Goal: Book appointment/travel/reservation

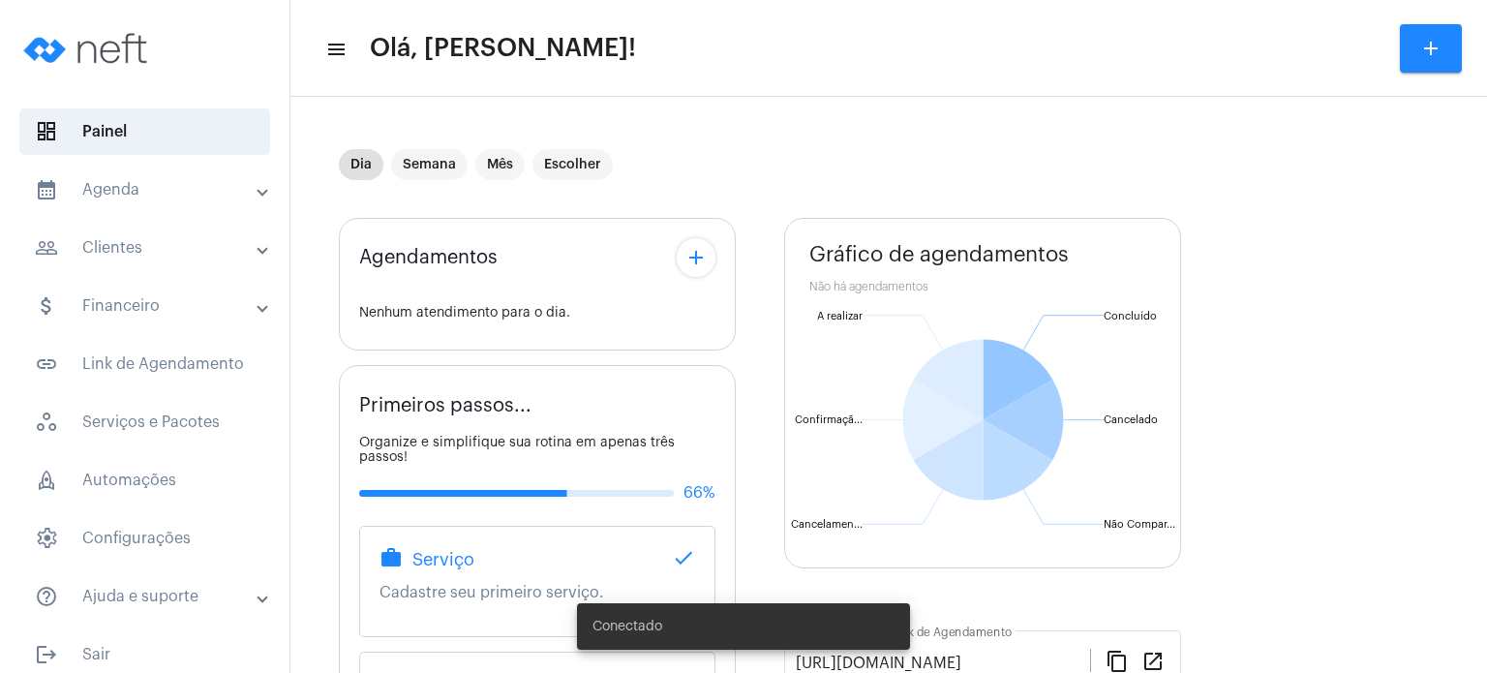
click at [120, 171] on mat-expansion-panel-header "calendar_month_outlined Agenda" at bounding box center [151, 189] width 278 height 46
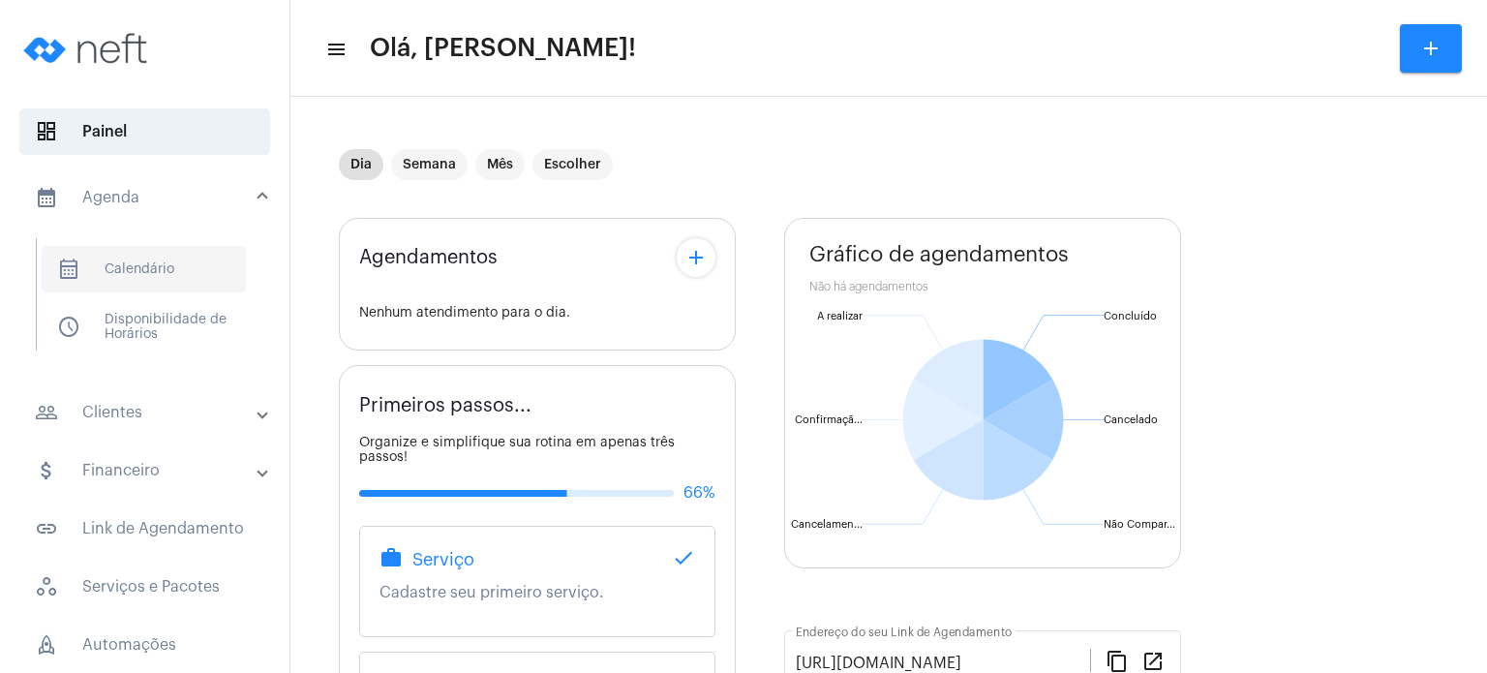
click at [146, 254] on span "calendar_month_outlined Calendário" at bounding box center [144, 269] width 204 height 46
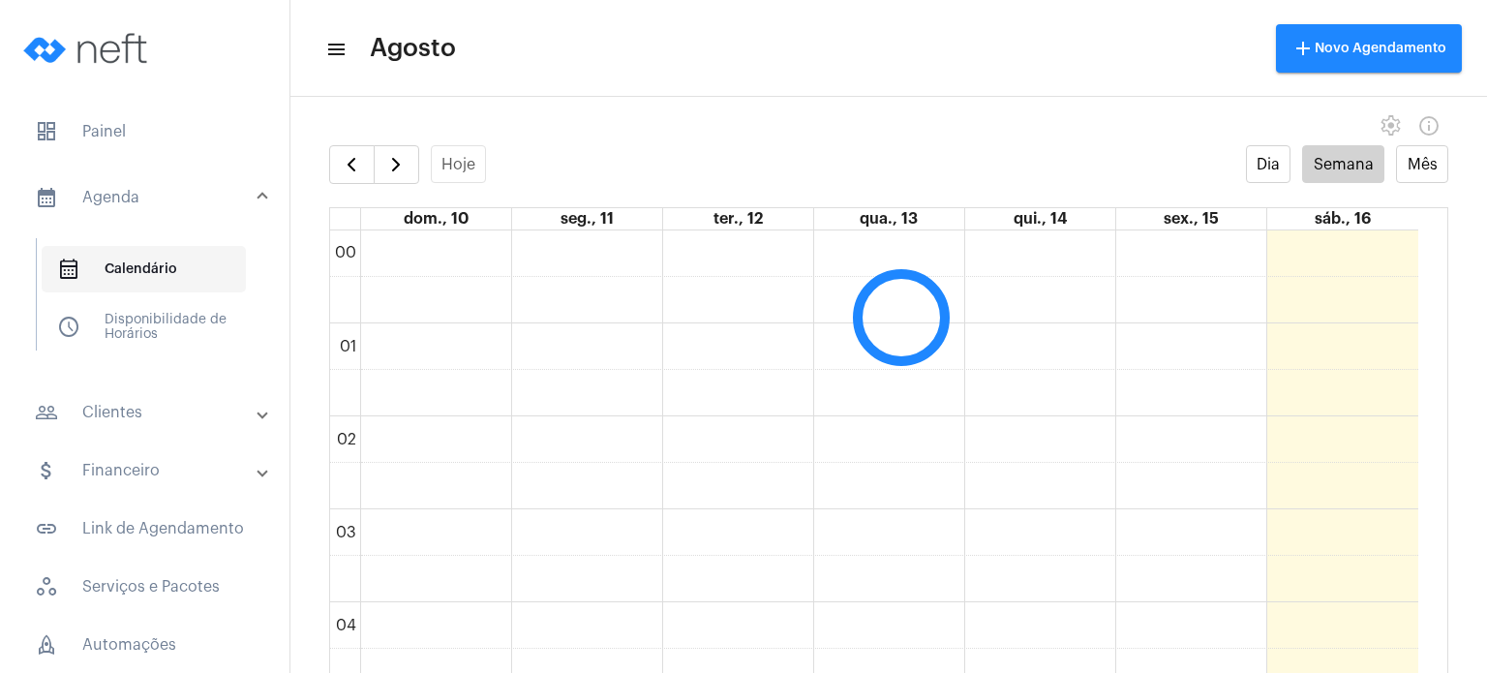
scroll to position [558, 0]
click at [386, 167] on span "button" at bounding box center [395, 164] width 23 height 23
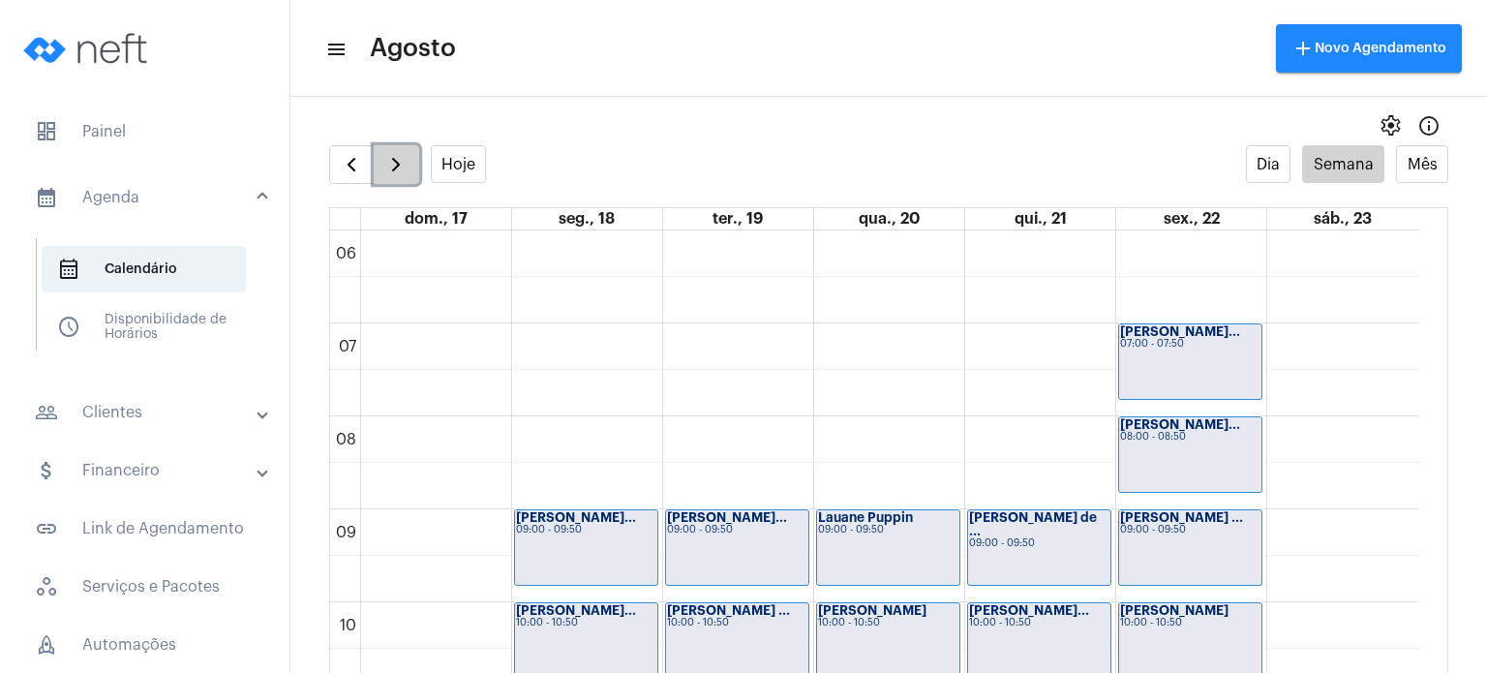
click at [386, 167] on span "button" at bounding box center [395, 164] width 23 height 23
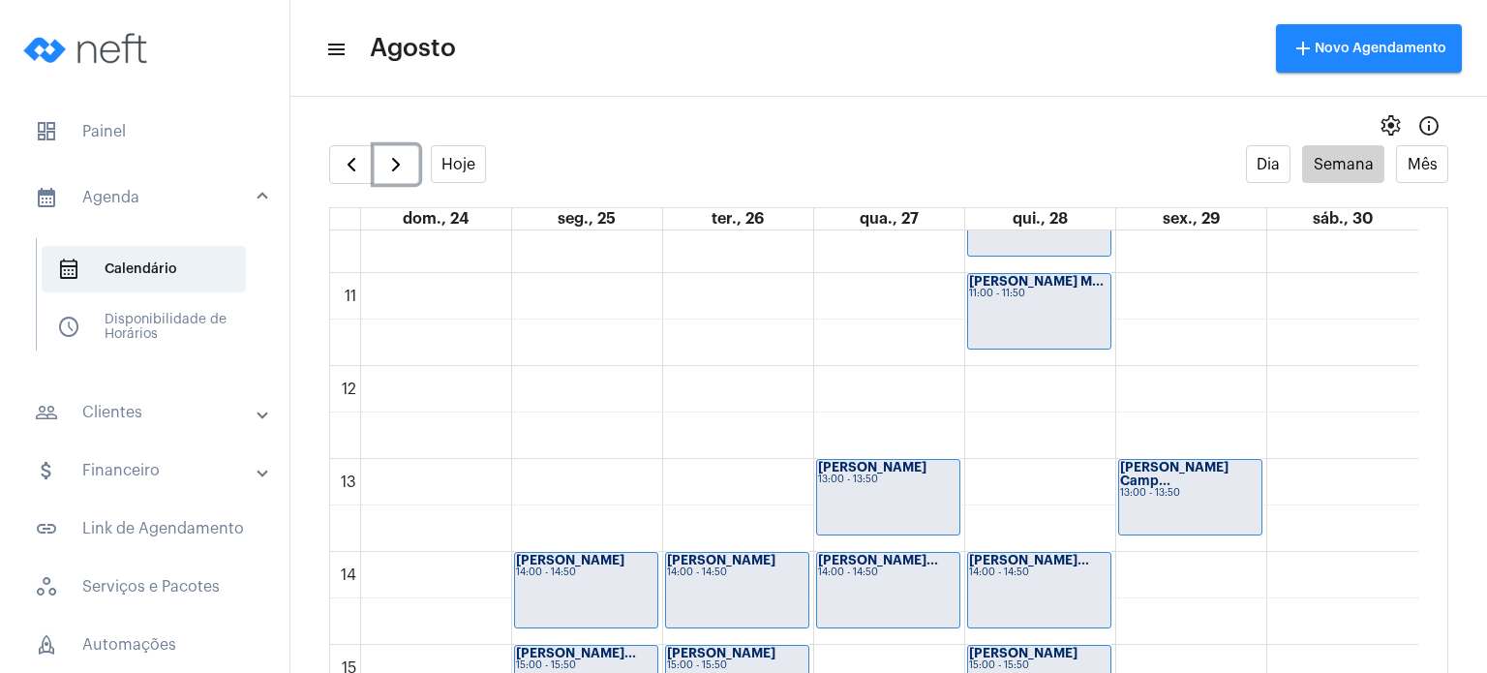
scroll to position [1402, 0]
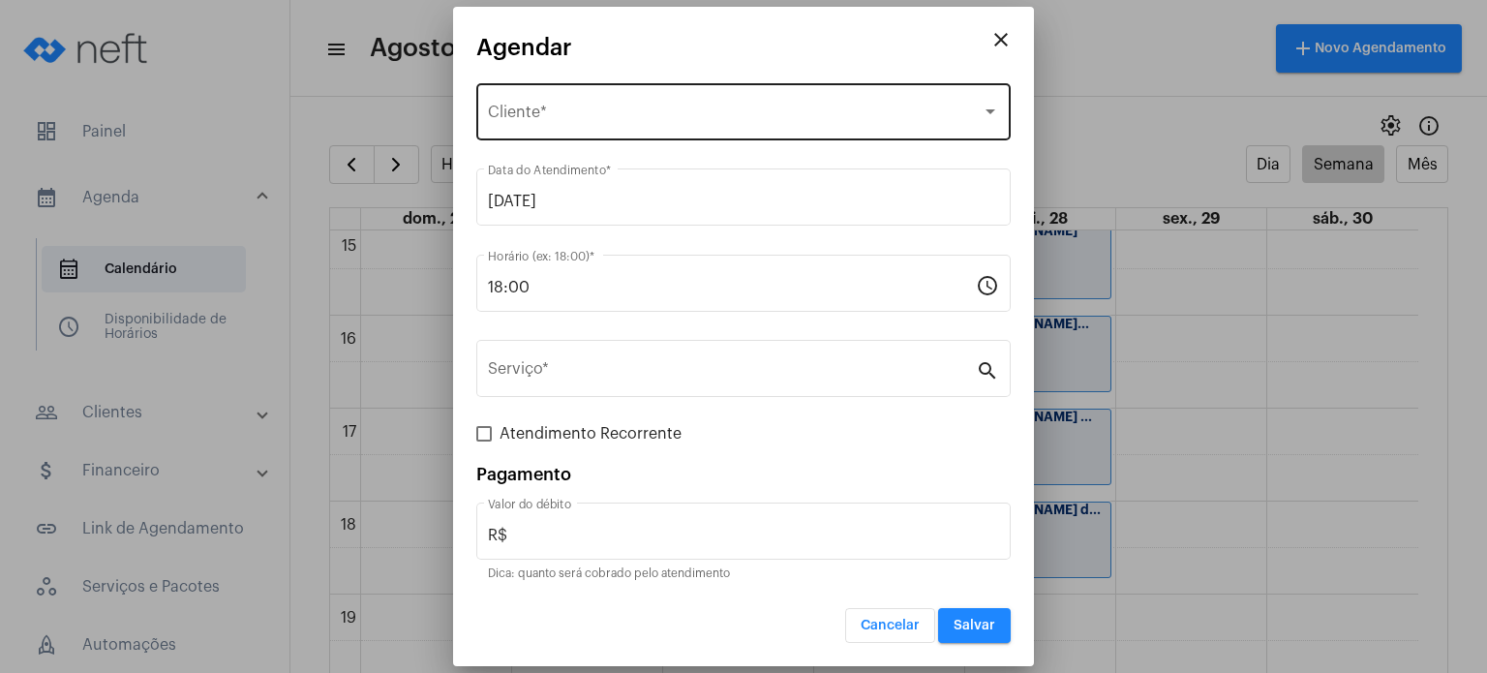
click at [522, 126] on div "Selecione o Cliente Cliente *" at bounding box center [743, 109] width 511 height 61
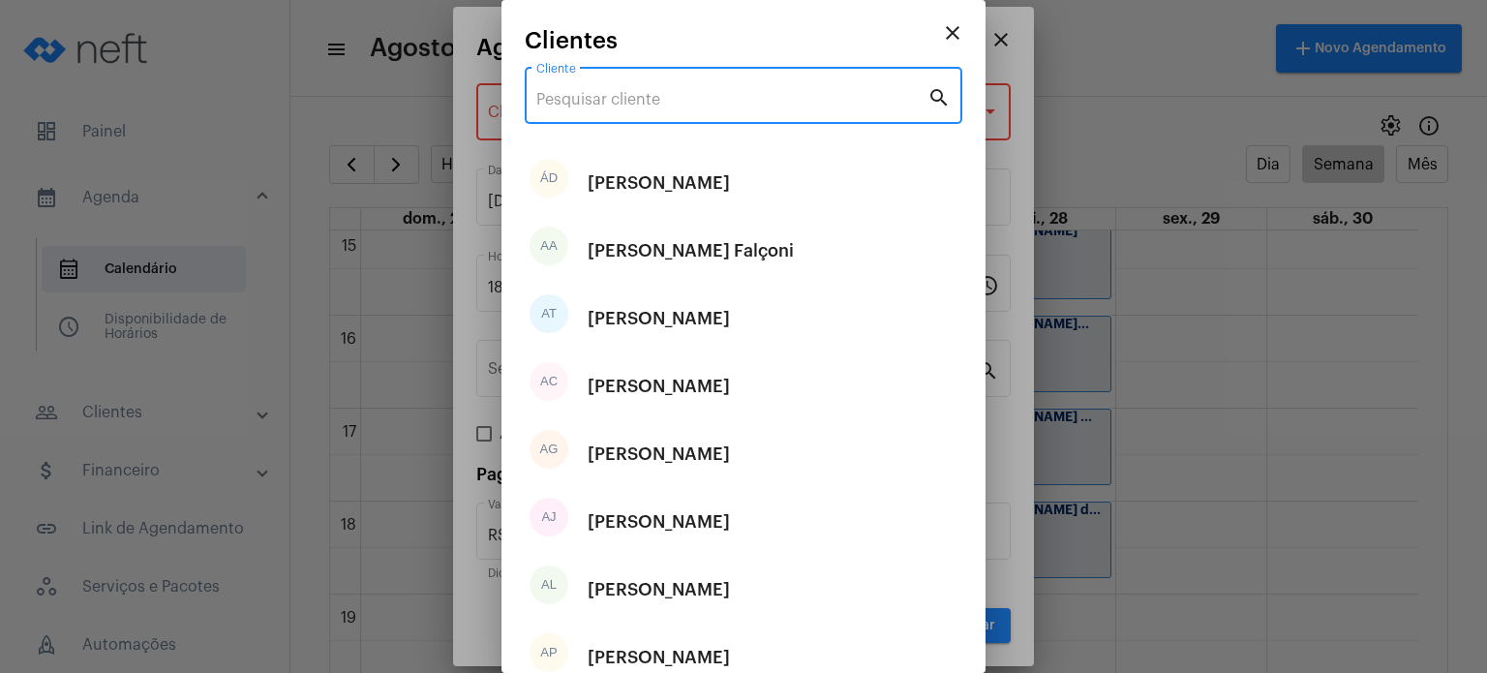
click at [553, 94] on input "Cliente" at bounding box center [731, 99] width 391 height 17
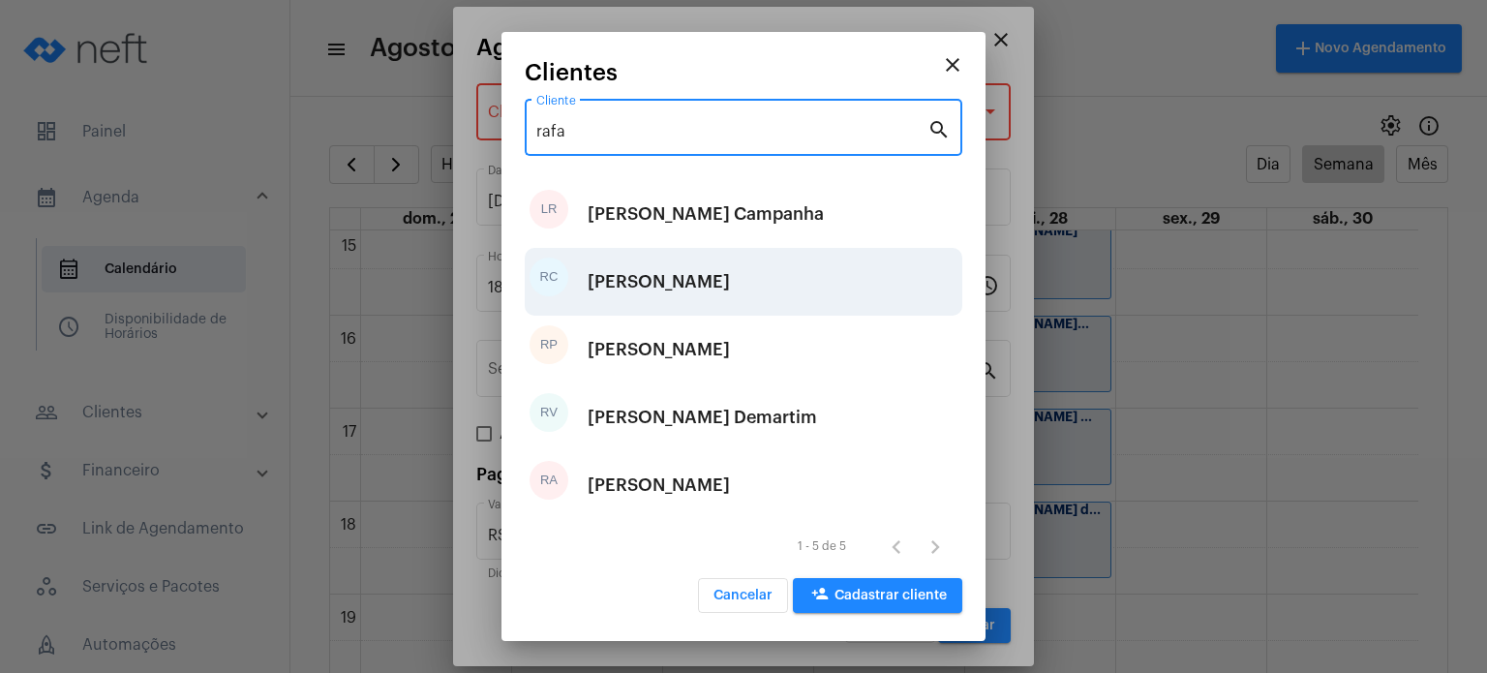
type input "rafa"
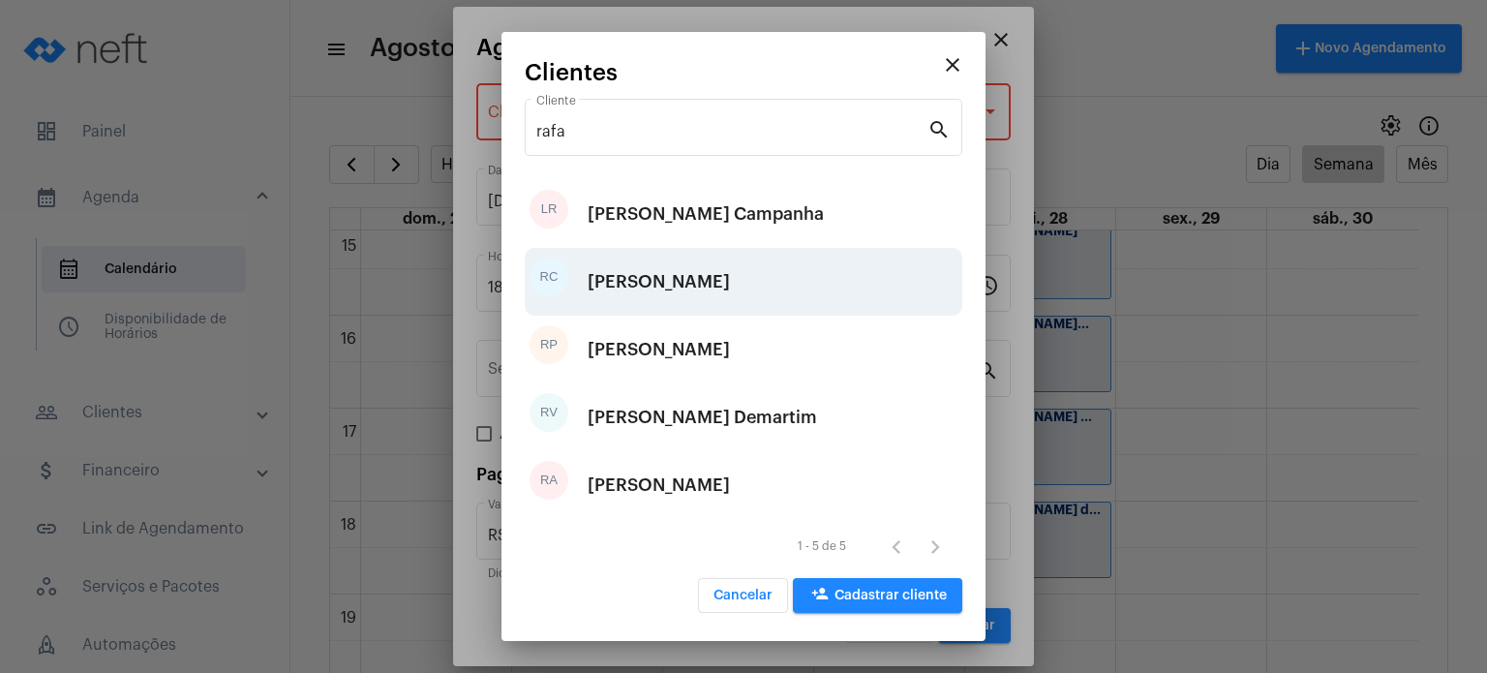
click at [728, 294] on div "[PERSON_NAME]" at bounding box center [659, 282] width 142 height 58
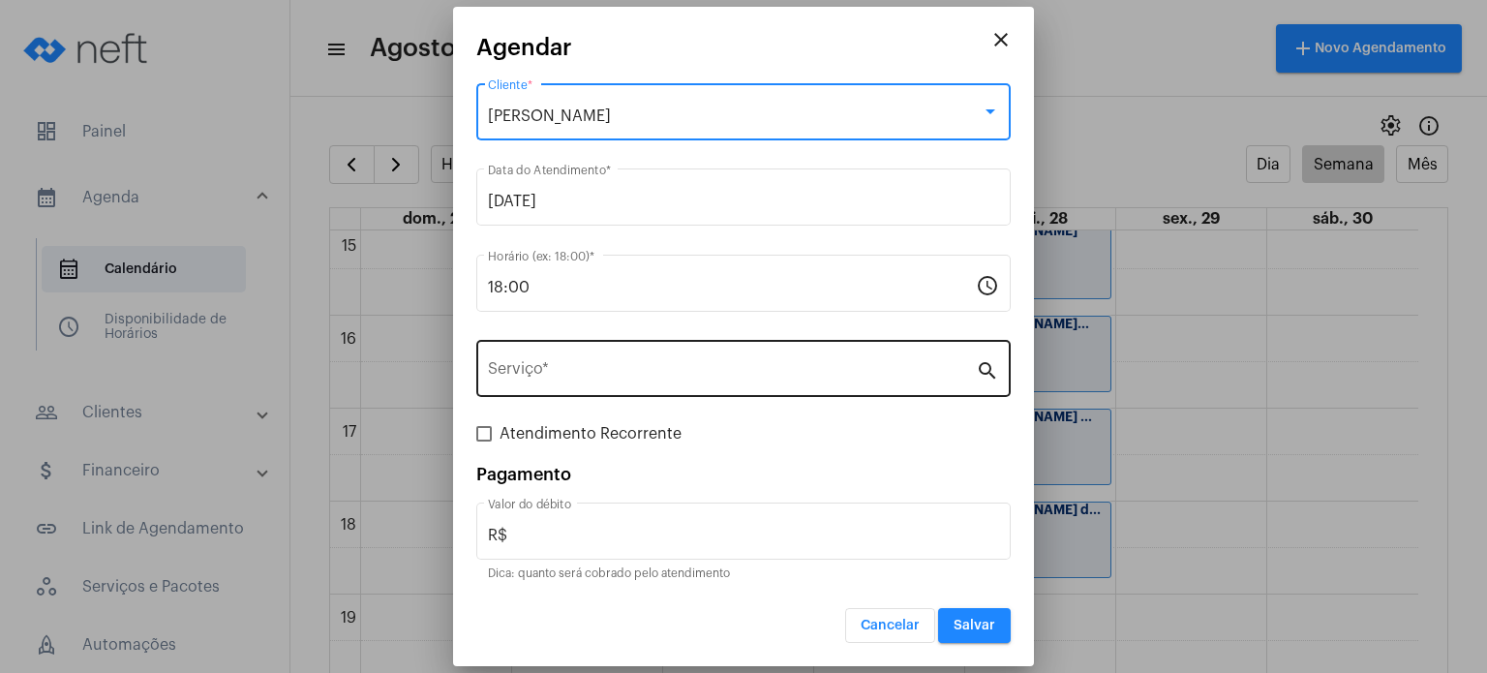
click at [661, 378] on input "Serviço *" at bounding box center [732, 372] width 488 height 17
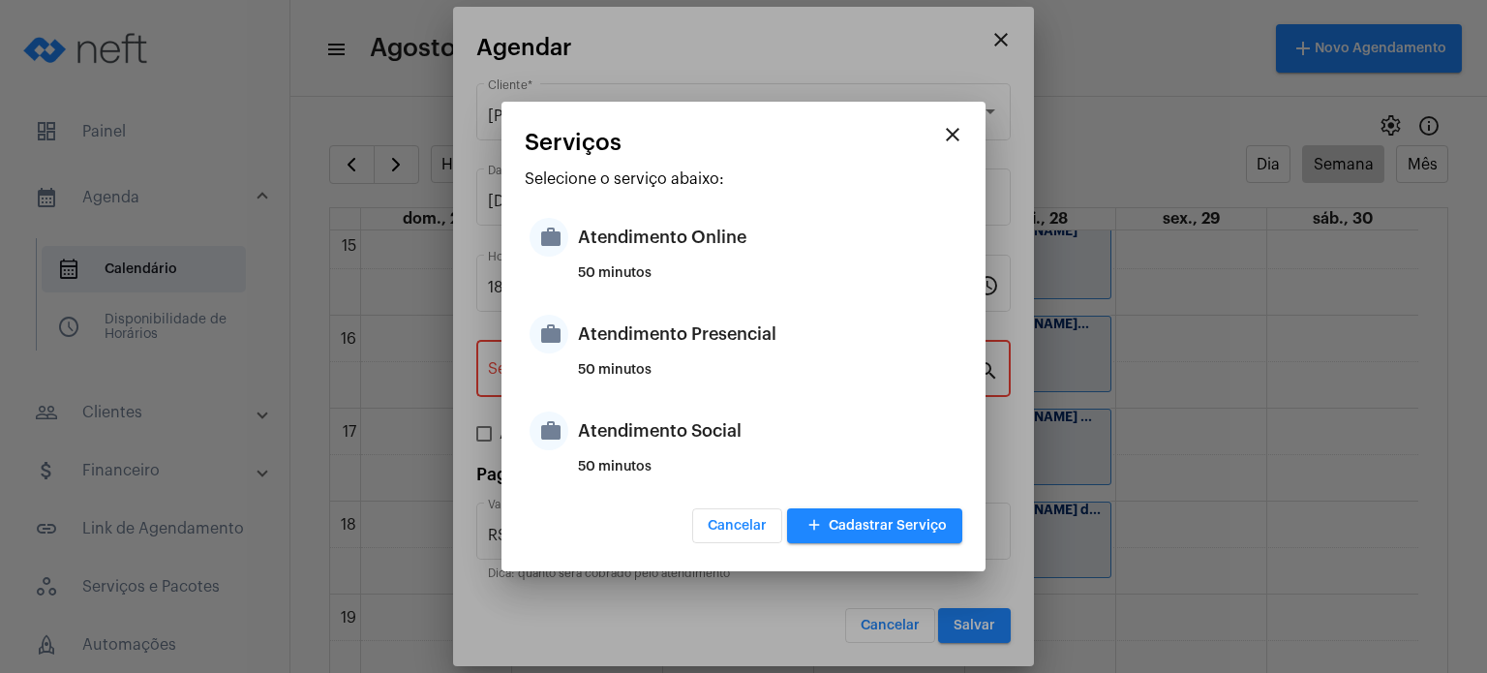
click at [661, 378] on div "50 minutos" at bounding box center [767, 377] width 379 height 29
type input "Atendimento Presencial"
type input "R$ 170"
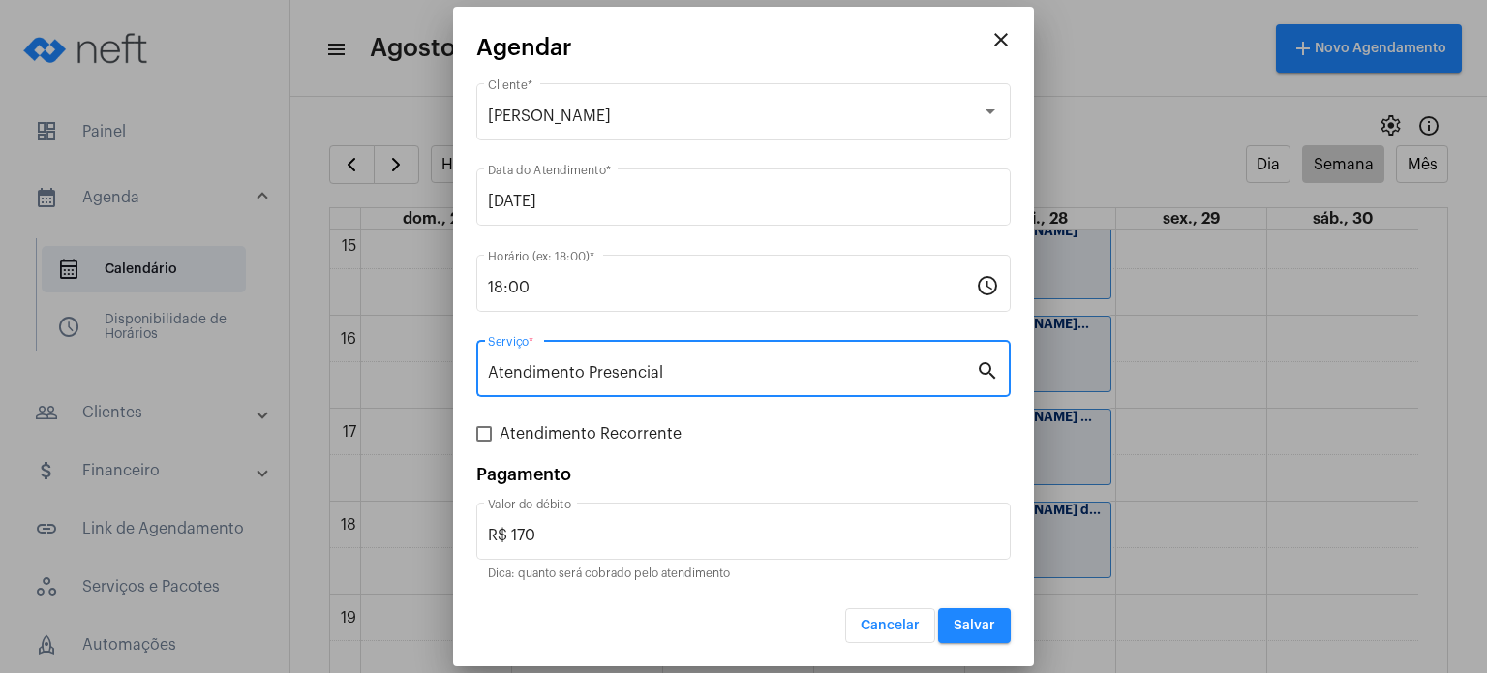
click at [971, 614] on button "Salvar" at bounding box center [974, 625] width 73 height 35
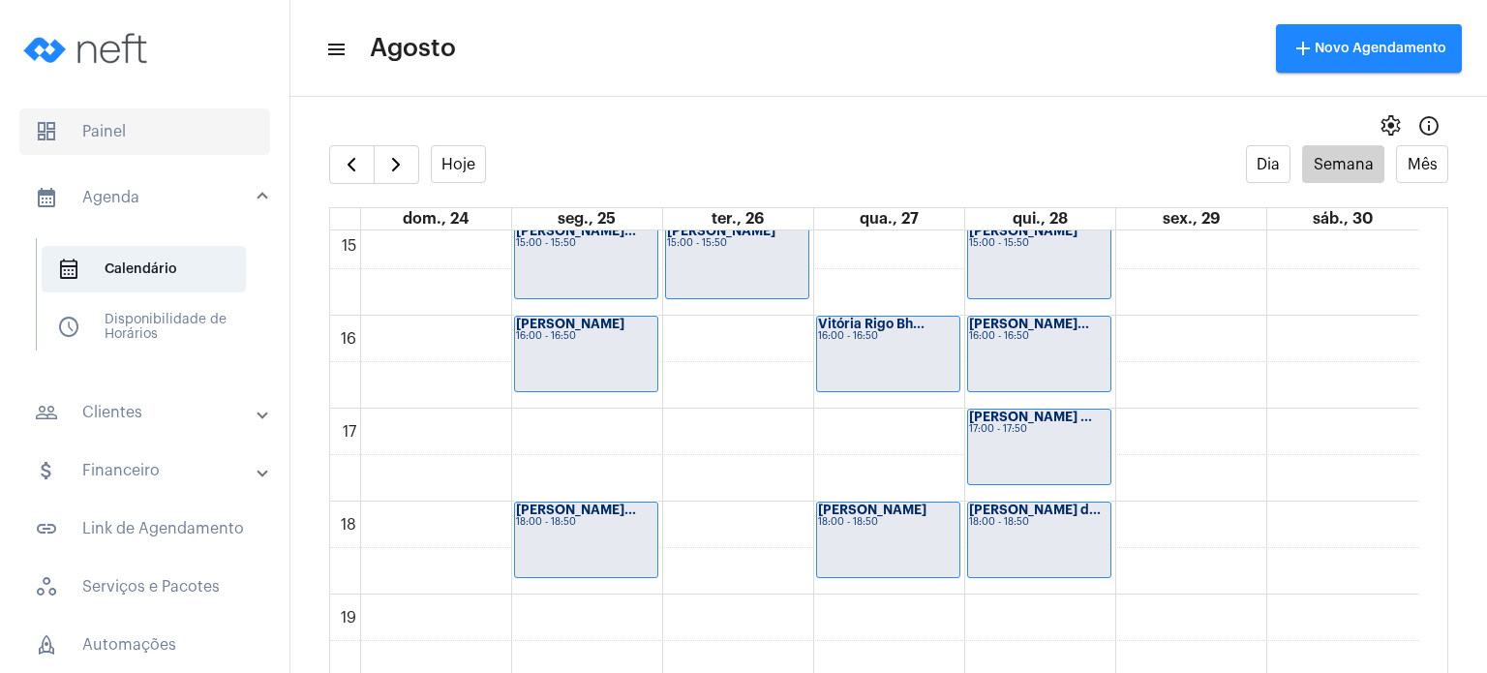
click at [164, 130] on span "dashboard Painel" at bounding box center [144, 131] width 251 height 46
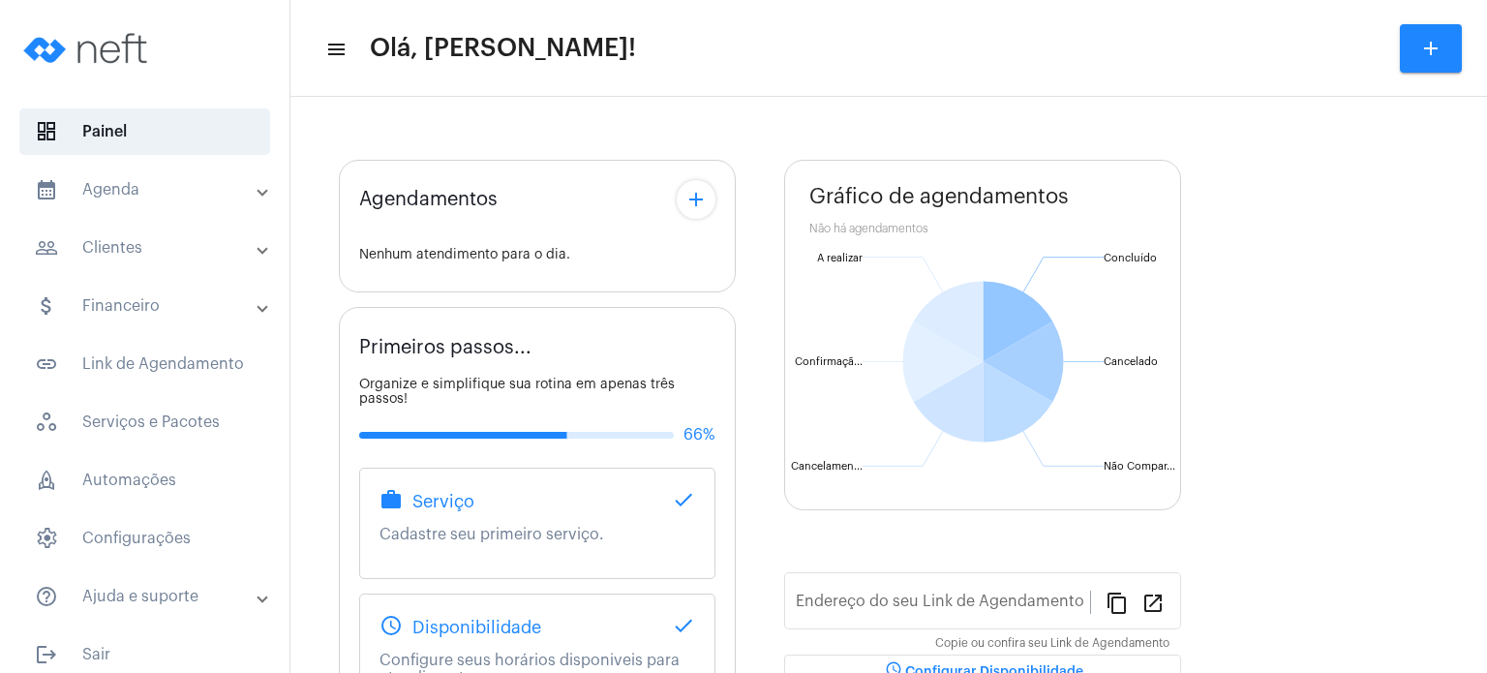
type input "[URL][DOMAIN_NAME]"
